Goal: Navigation & Orientation: Find specific page/section

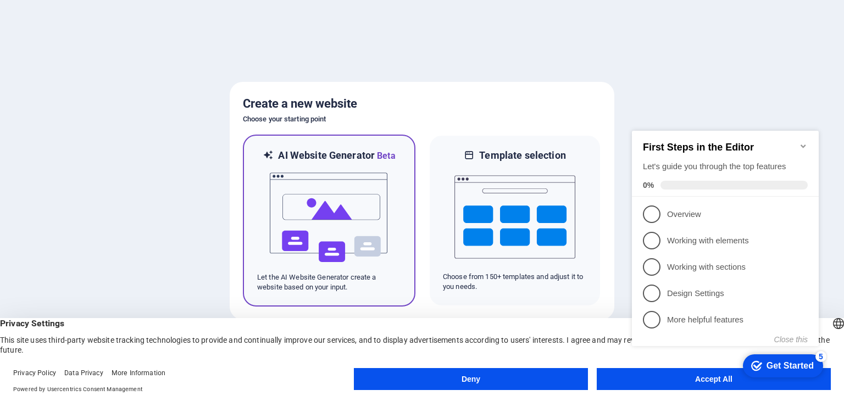
click at [345, 236] on img at bounding box center [329, 218] width 121 height 110
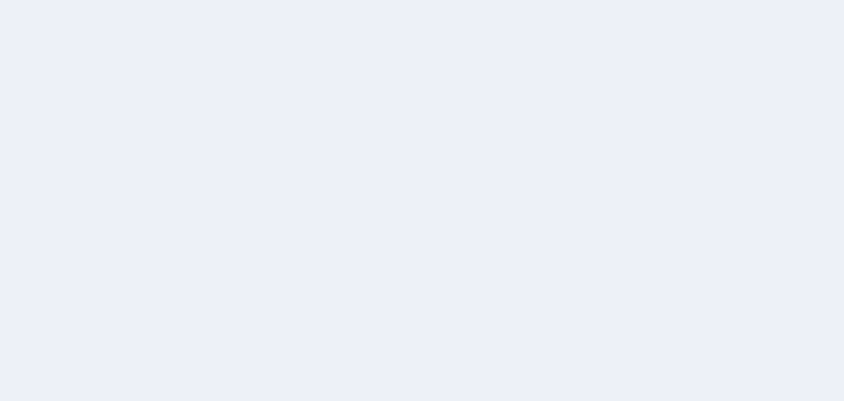
click at [842, 118] on div at bounding box center [422, 200] width 844 height 401
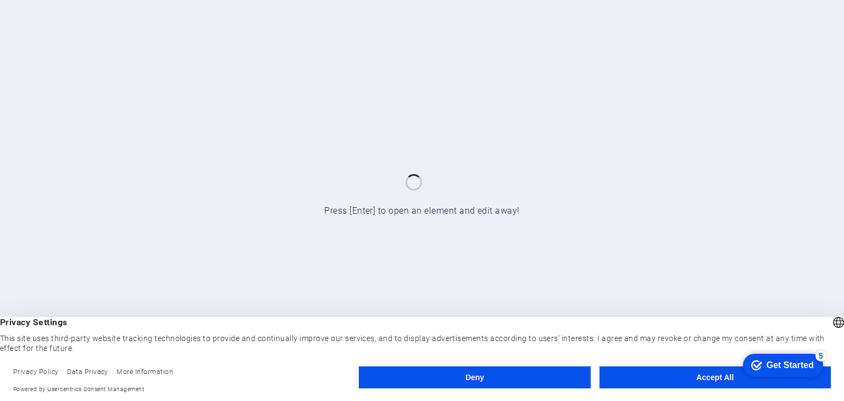
click at [481, 380] on button "Deny" at bounding box center [474, 377] width 231 height 22
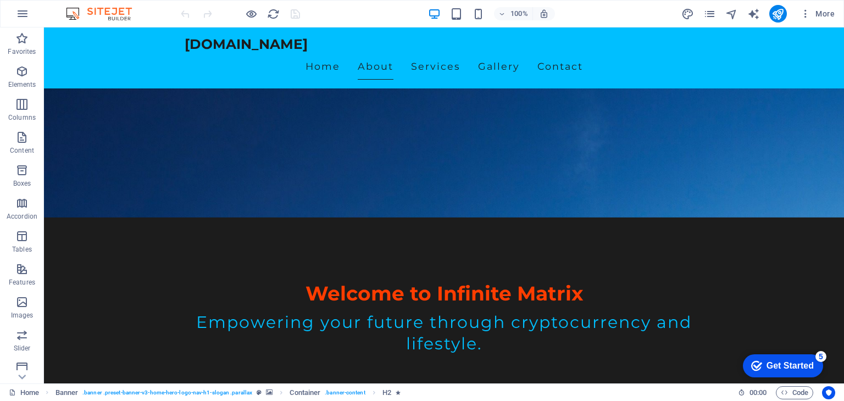
scroll to position [151, 0]
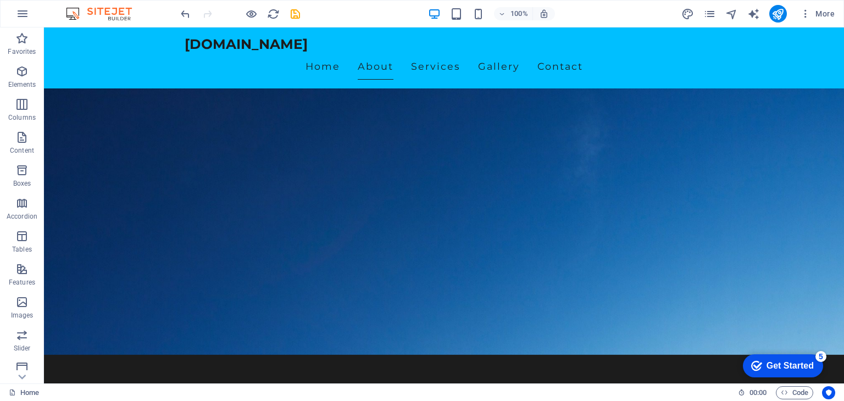
scroll to position [0, 0]
